Goal: Find specific page/section: Find specific page/section

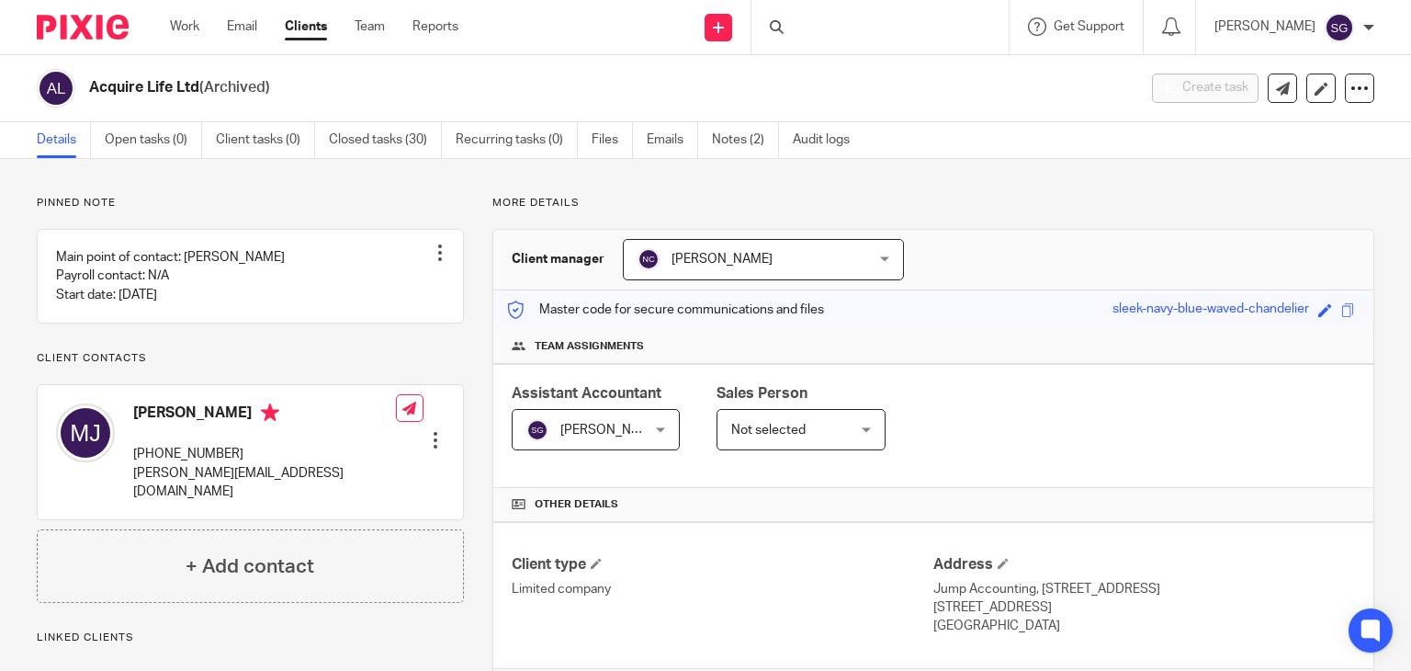
click at [813, 46] on div at bounding box center [880, 27] width 257 height 54
click at [819, 28] on input "Search" at bounding box center [870, 30] width 165 height 17
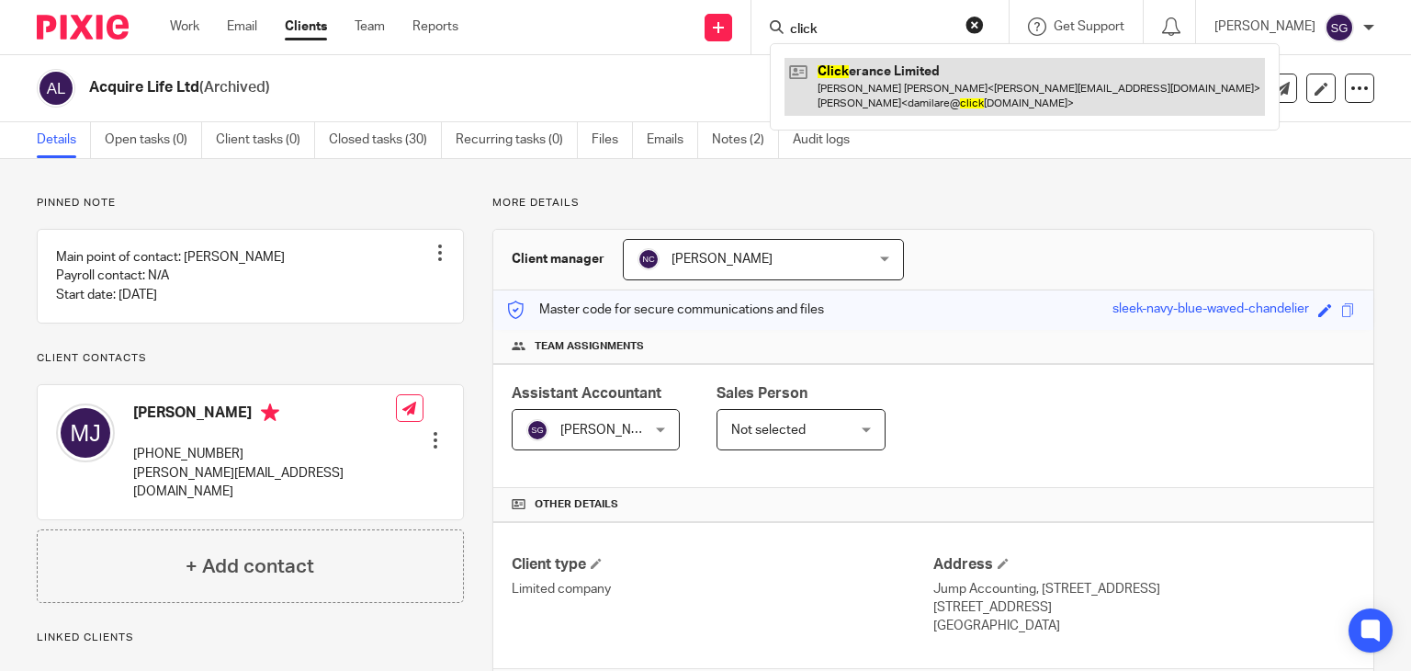
type input "click"
click at [870, 98] on link at bounding box center [1025, 86] width 481 height 57
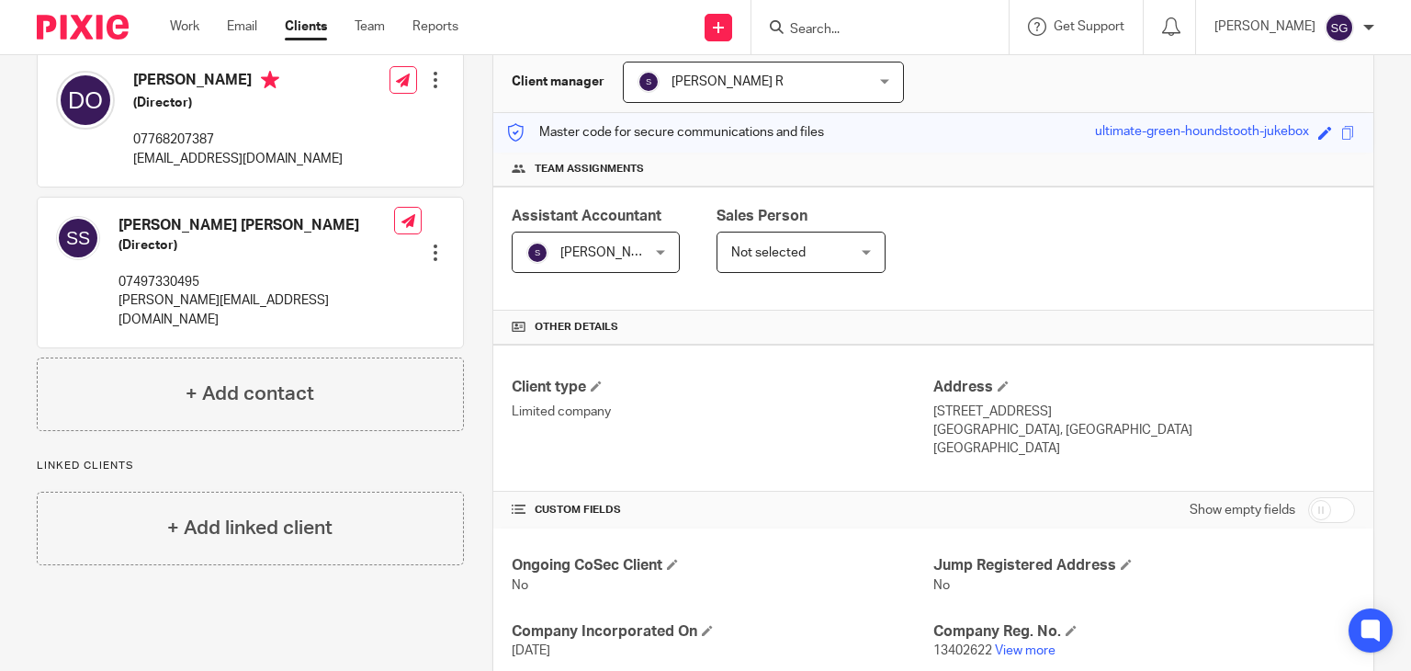
scroll to position [459, 0]
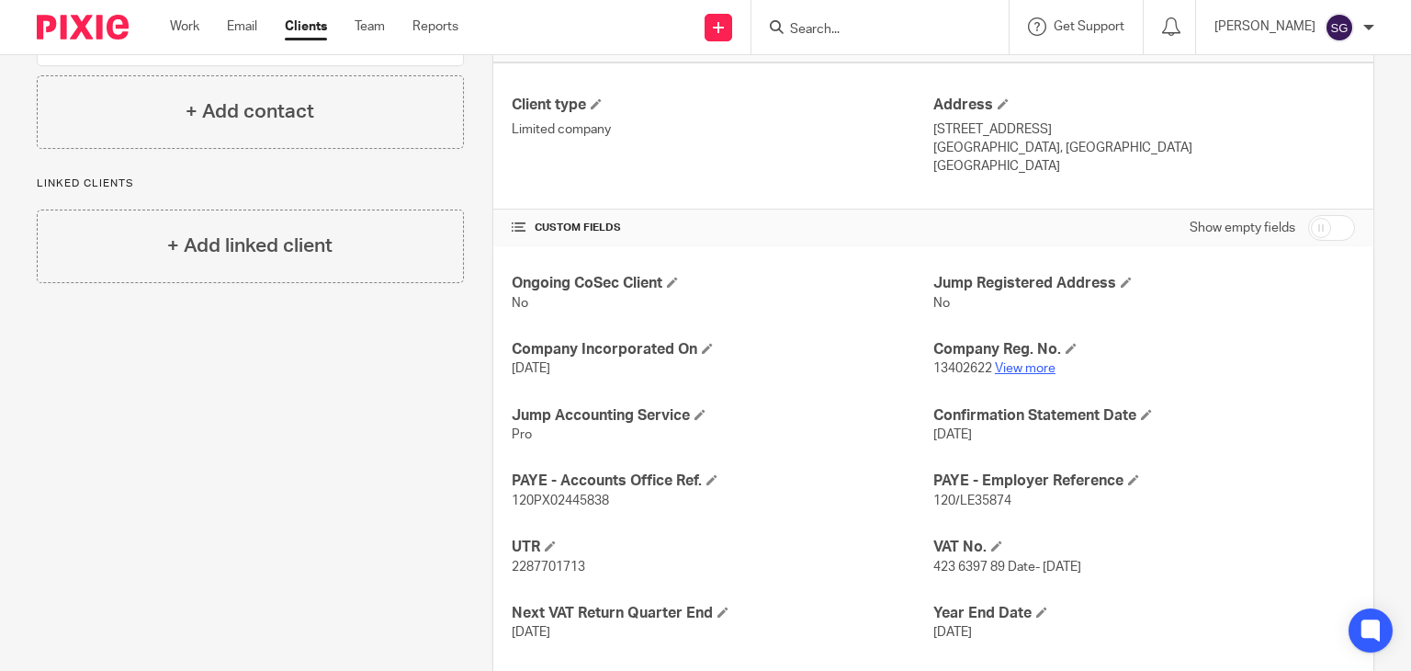
click at [1026, 368] on link "View more" at bounding box center [1025, 368] width 61 height 13
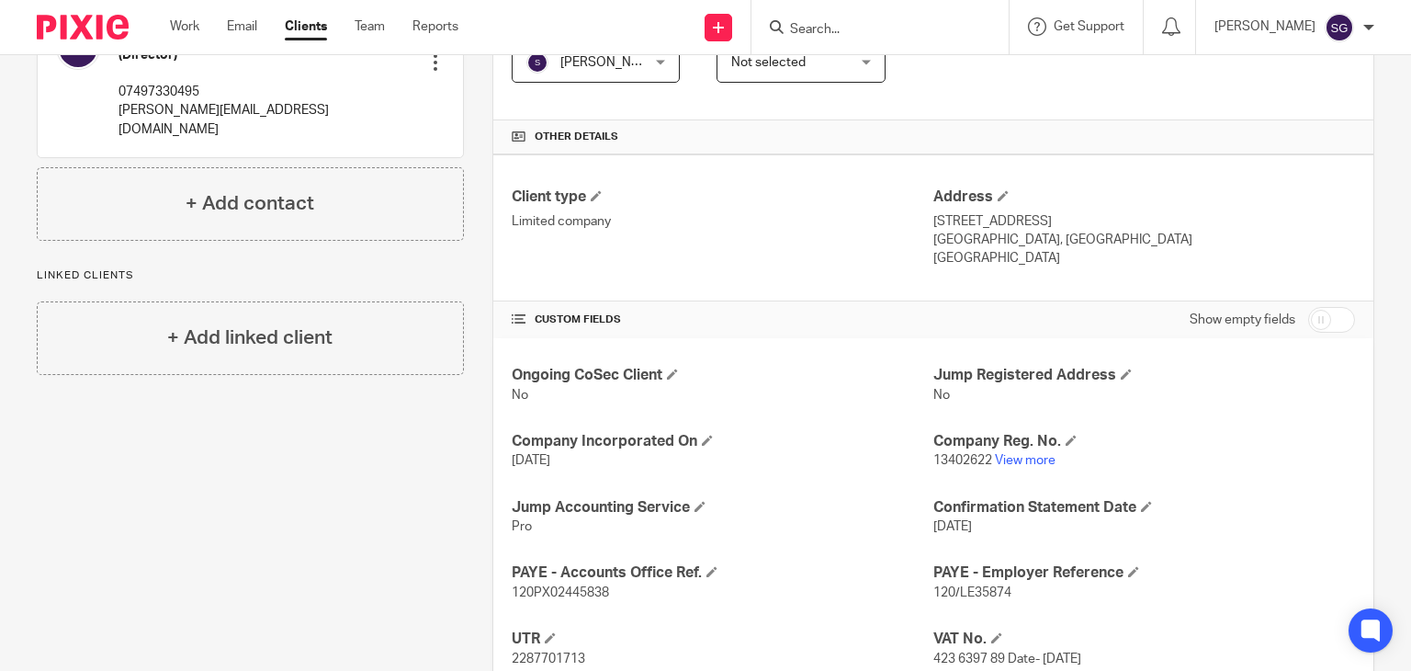
scroll to position [368, 0]
